Goal: Navigation & Orientation: Go to known website

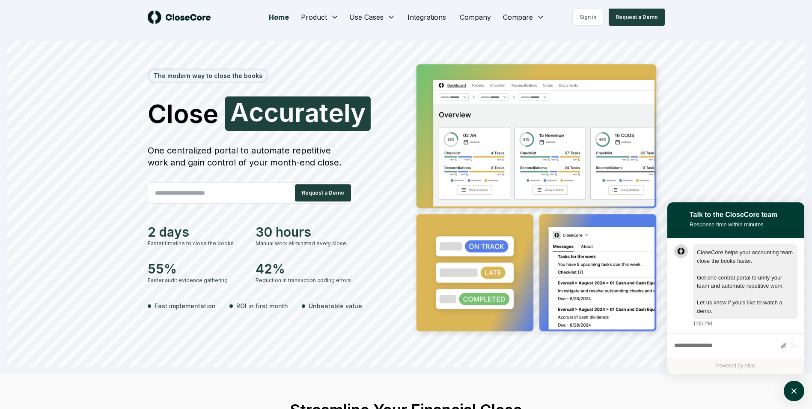
scroll to position [0, 0]
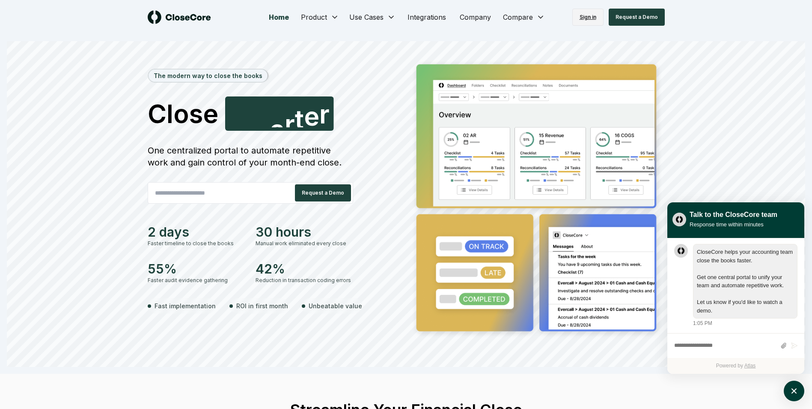
click at [590, 18] on link "Sign in" at bounding box center [588, 17] width 31 height 17
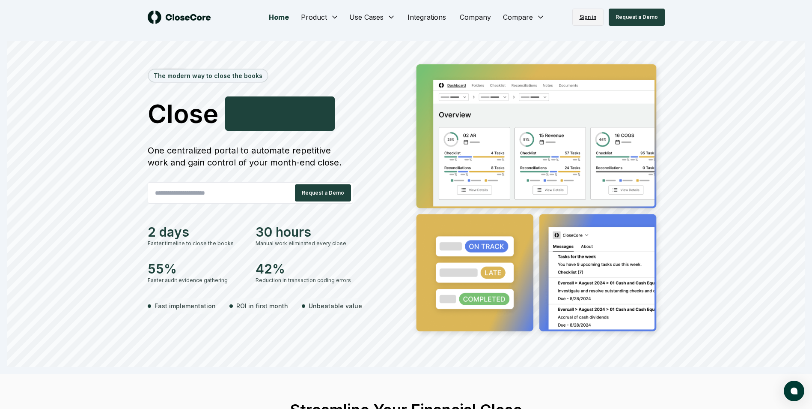
click at [589, 17] on link "Sign in" at bounding box center [588, 17] width 31 height 17
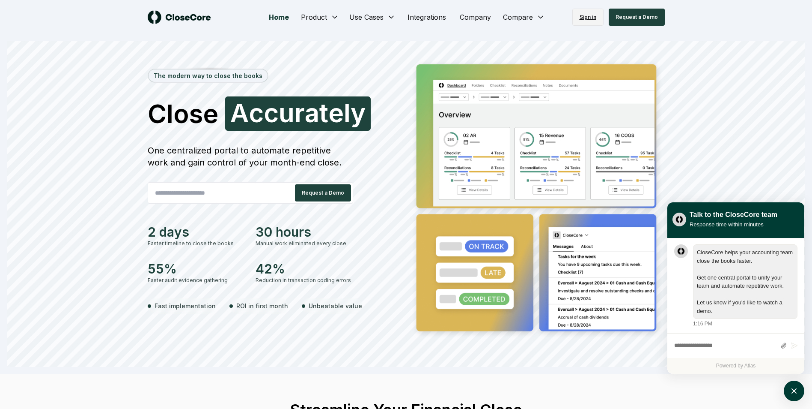
scroll to position [0, 0]
click at [591, 16] on link "Sign in" at bounding box center [588, 17] width 31 height 17
